Goal: Find specific page/section: Find specific page/section

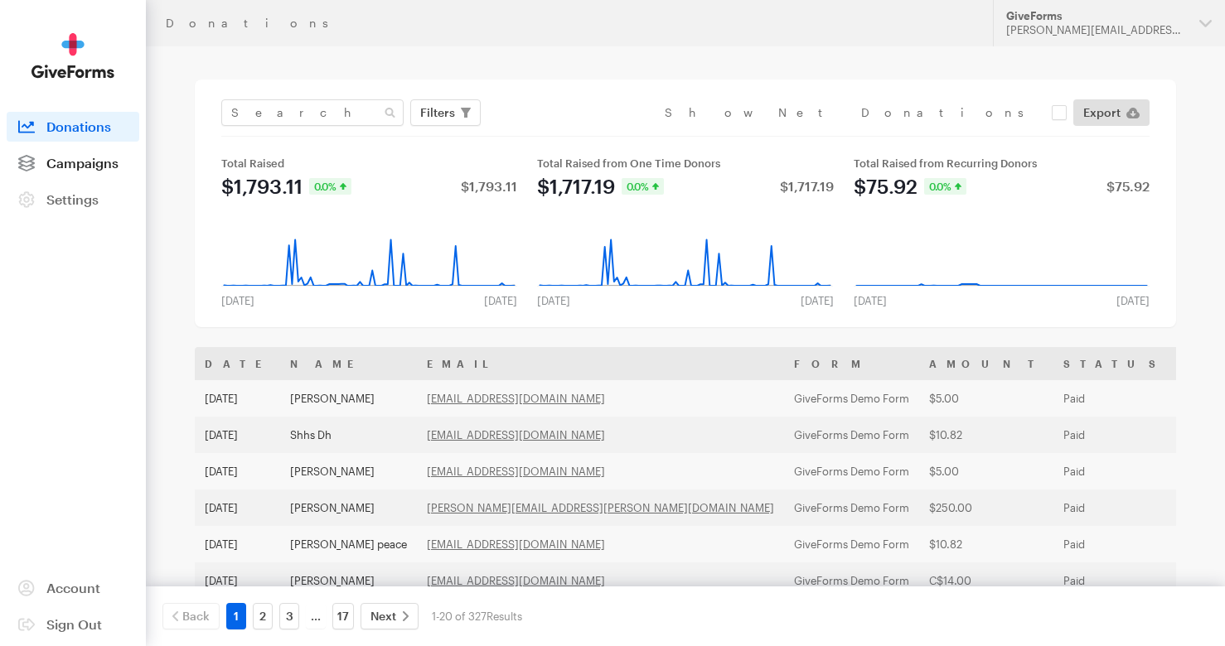
click at [88, 168] on span "Campaigns" at bounding box center [82, 163] width 72 height 16
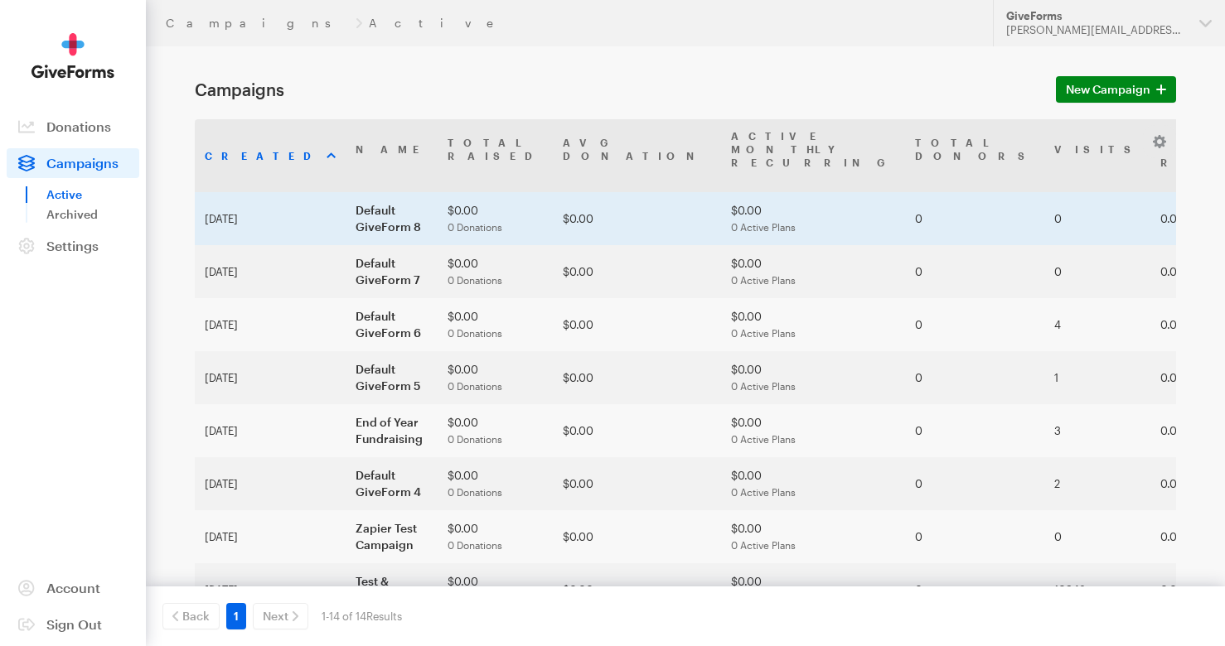
click at [346, 192] on td "Default GiveForm 8" at bounding box center [392, 218] width 92 height 53
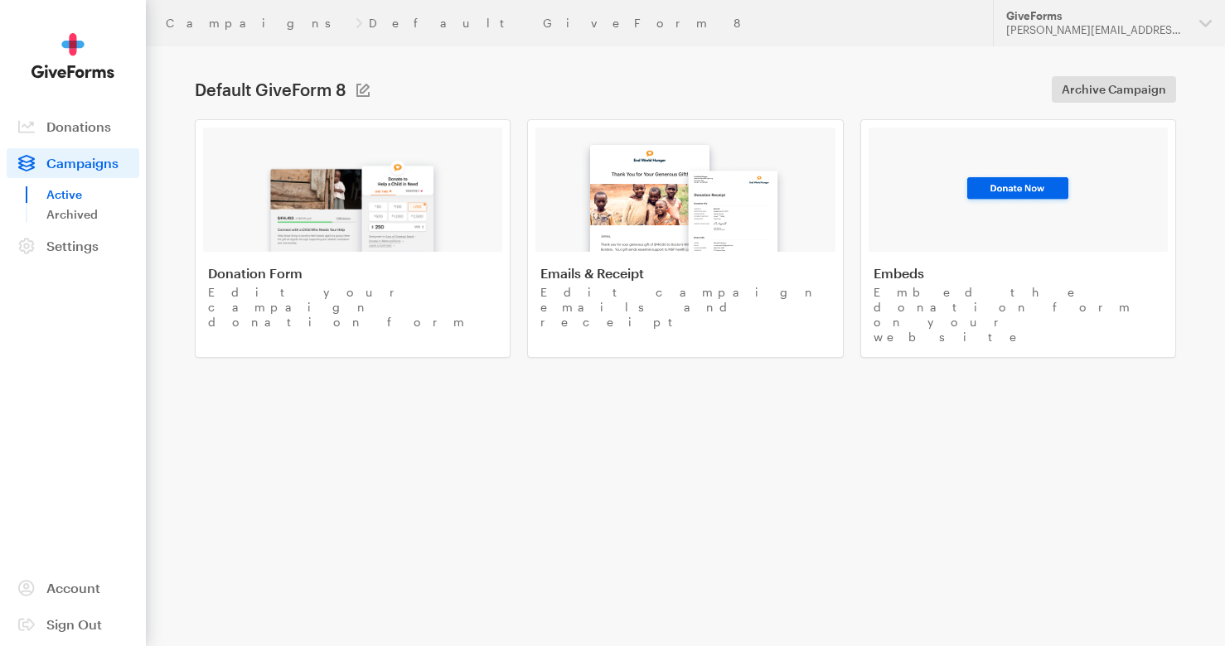
click at [335, 191] on img at bounding box center [353, 199] width 194 height 106
click at [936, 211] on div at bounding box center [1017, 190] width 299 height 124
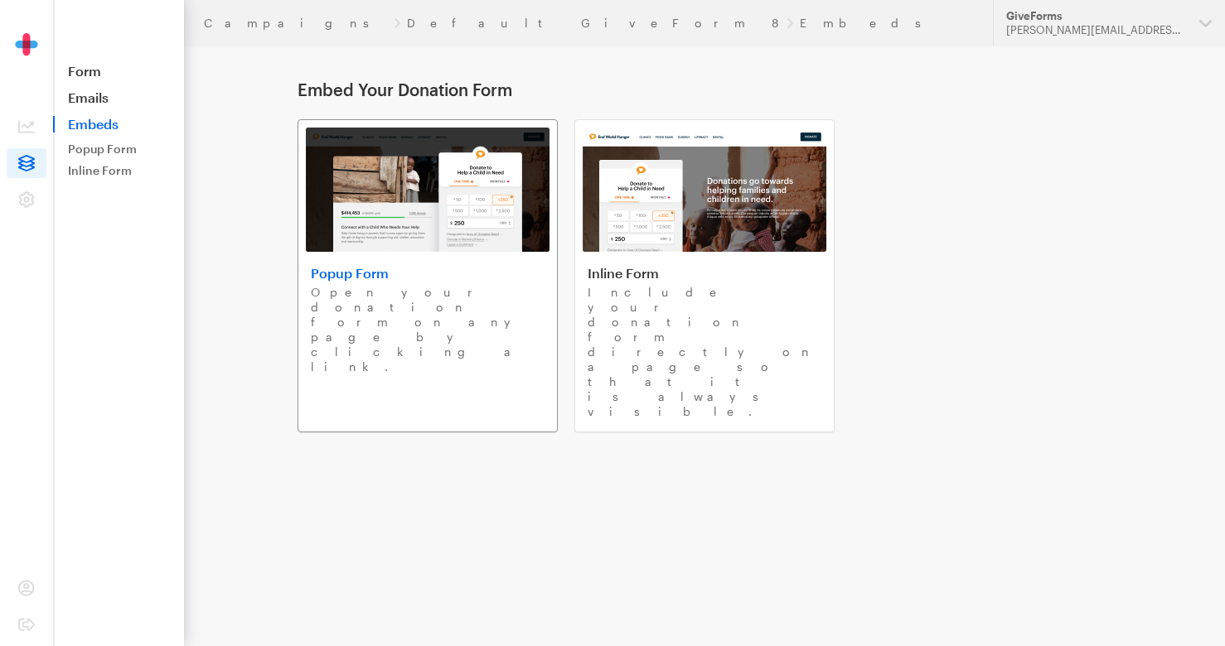
click at [396, 220] on img at bounding box center [428, 190] width 244 height 124
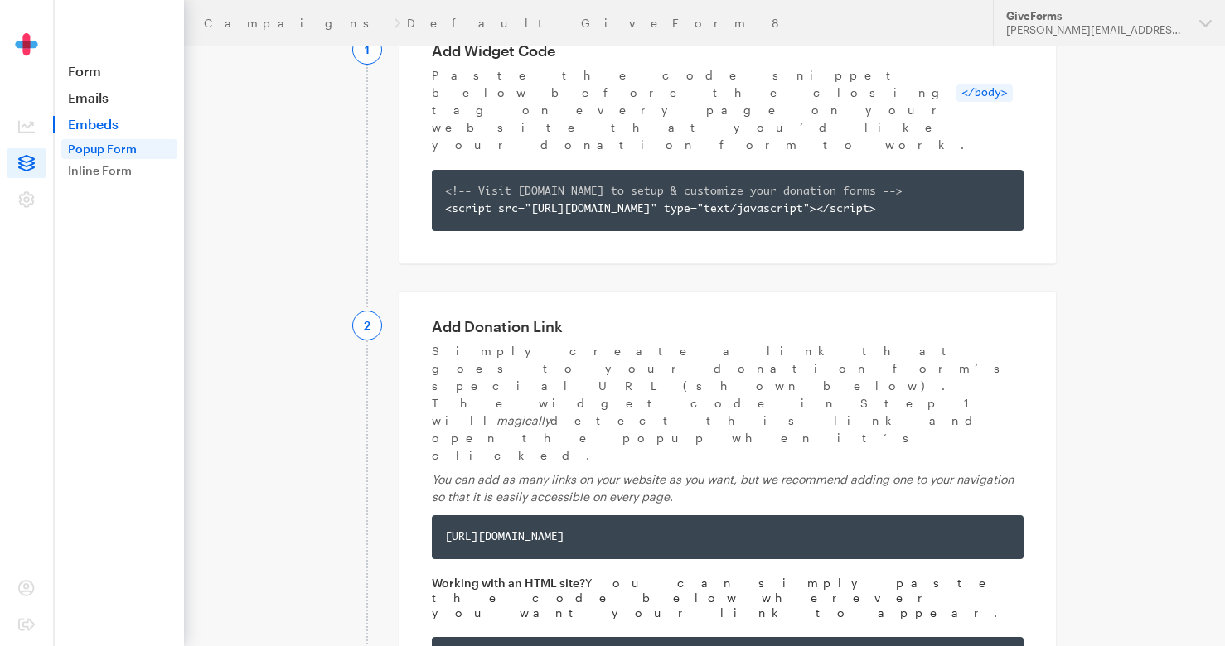
scroll to position [98, 0]
